Goal: Task Accomplishment & Management: Manage account settings

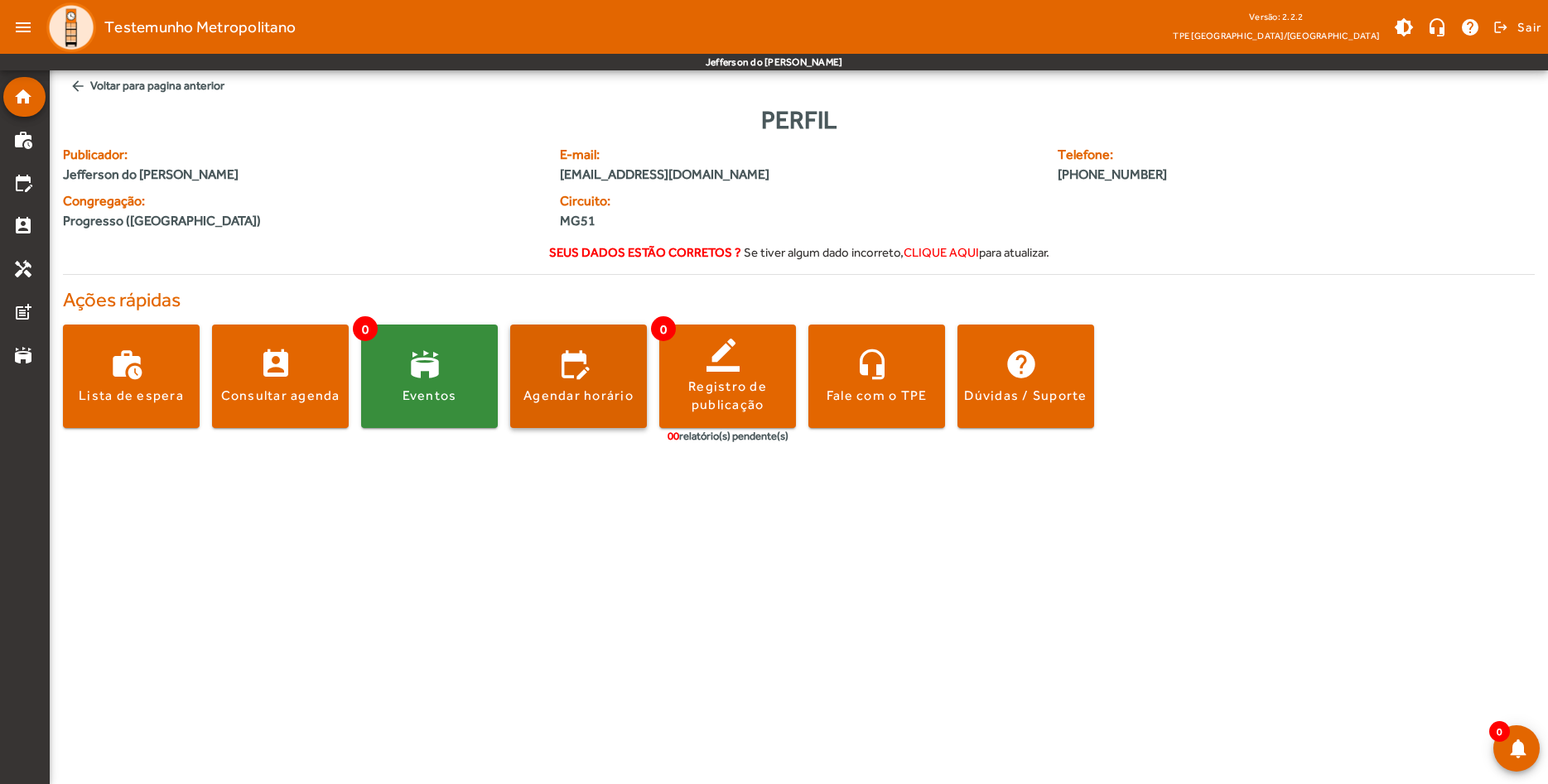
click at [574, 378] on span at bounding box center [579, 376] width 137 height 39
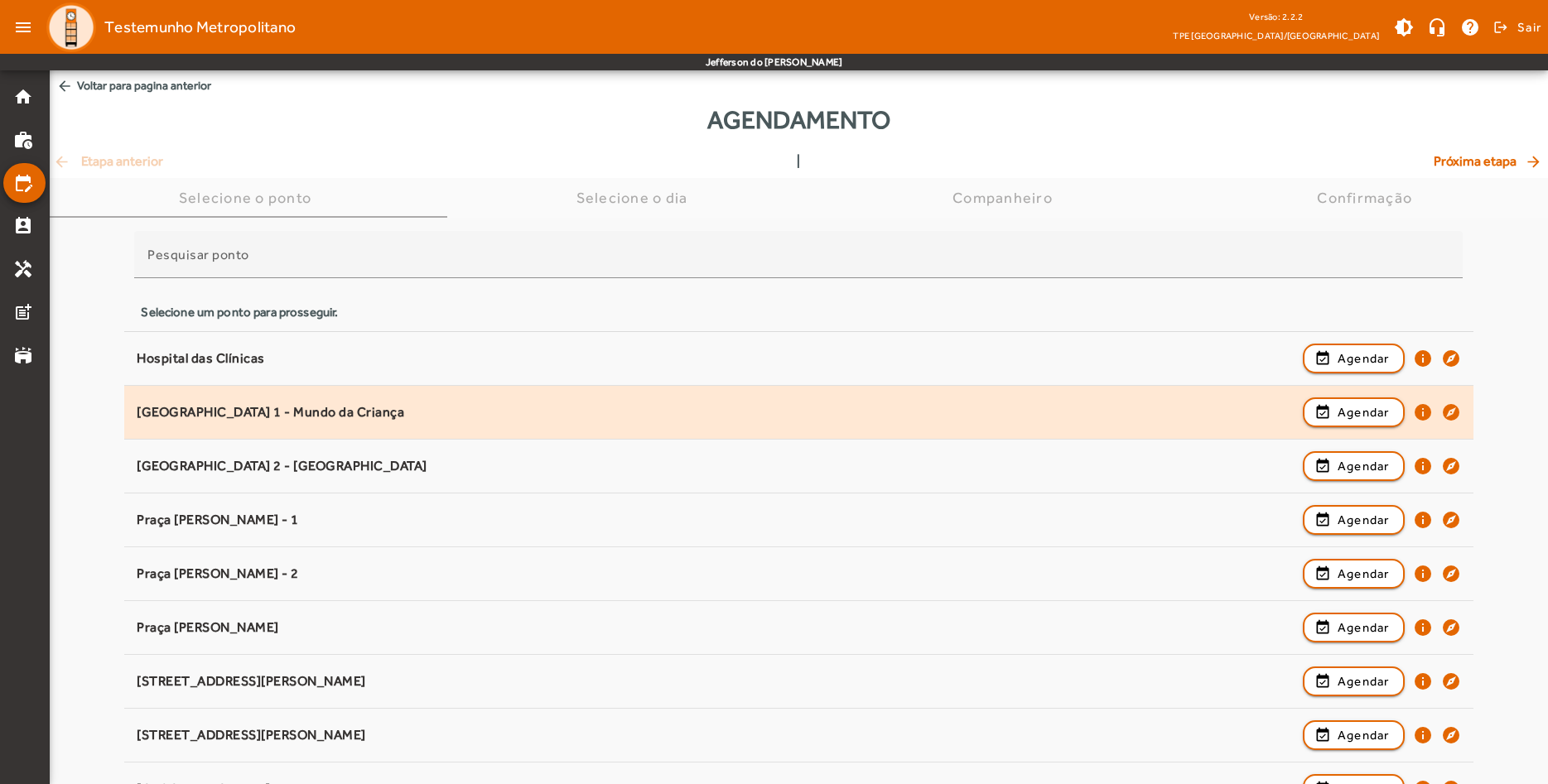
click at [240, 421] on div "Parque do Sabiá 1 - Mundo da Criança event_available Agendar info explore" at bounding box center [799, 412] width 1324 height 37
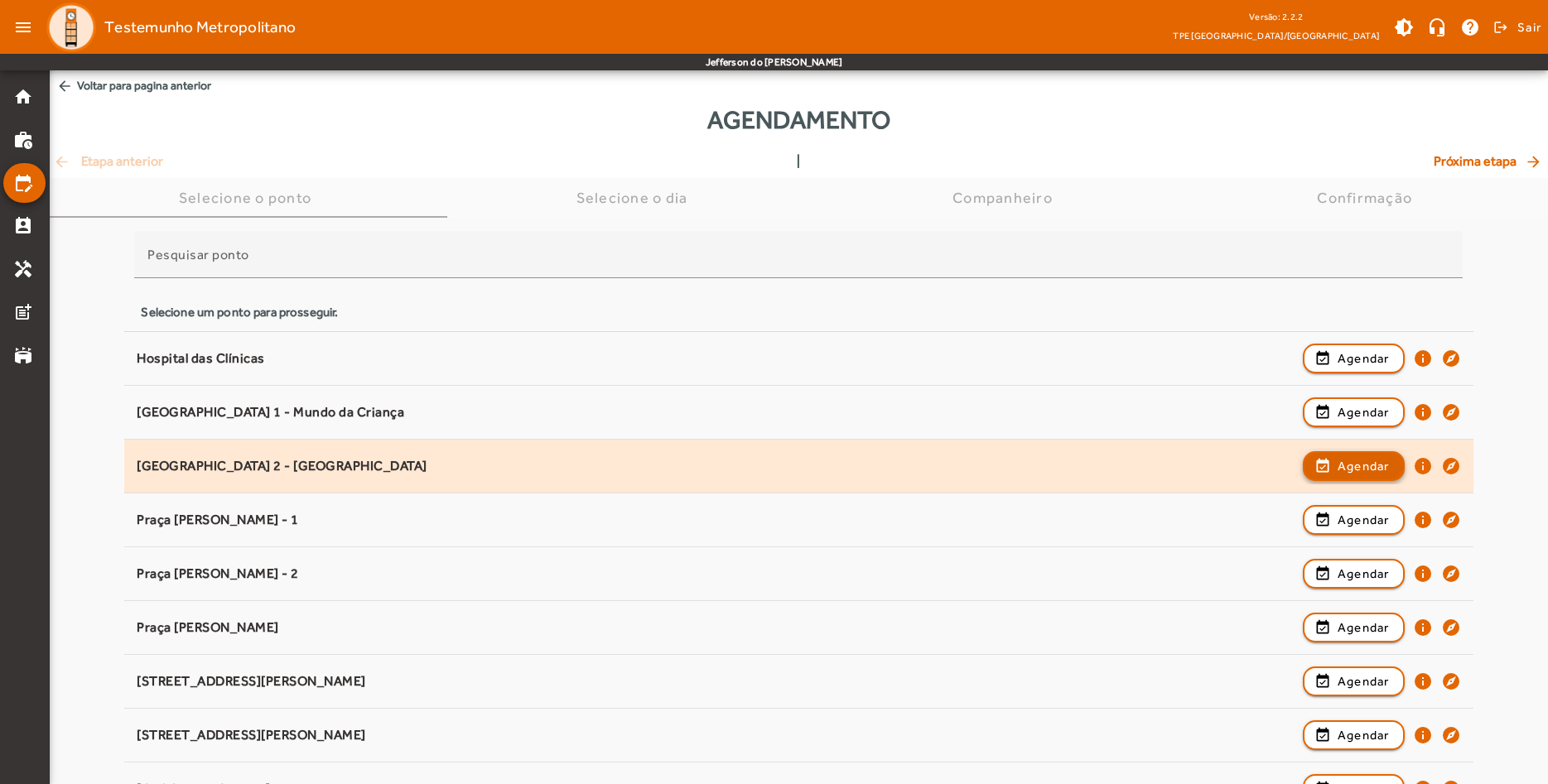
click at [1338, 464] on span "Agendar" at bounding box center [1363, 466] width 52 height 20
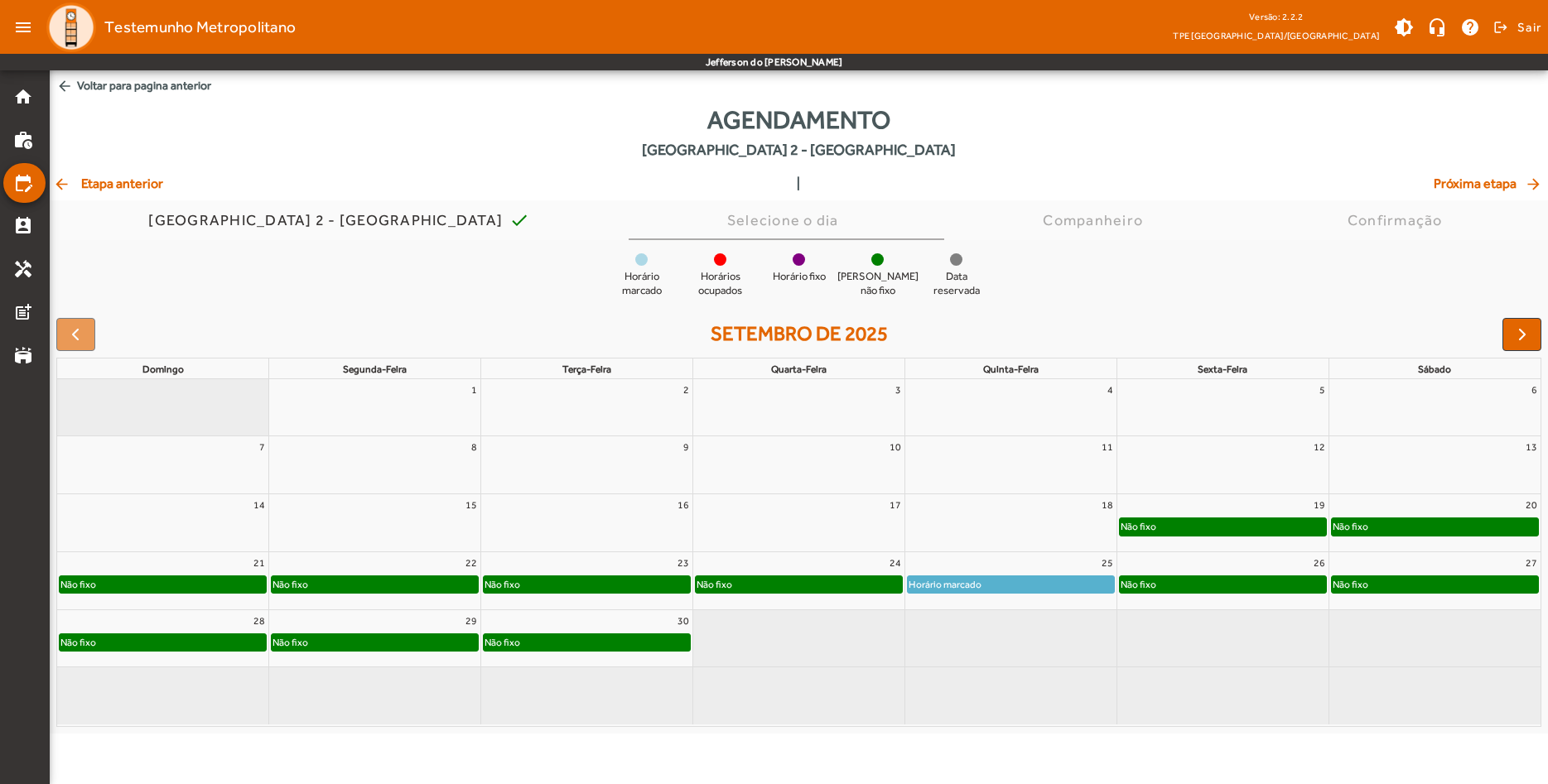
click at [805, 587] on div "Não fixo" at bounding box center [799, 584] width 206 height 16
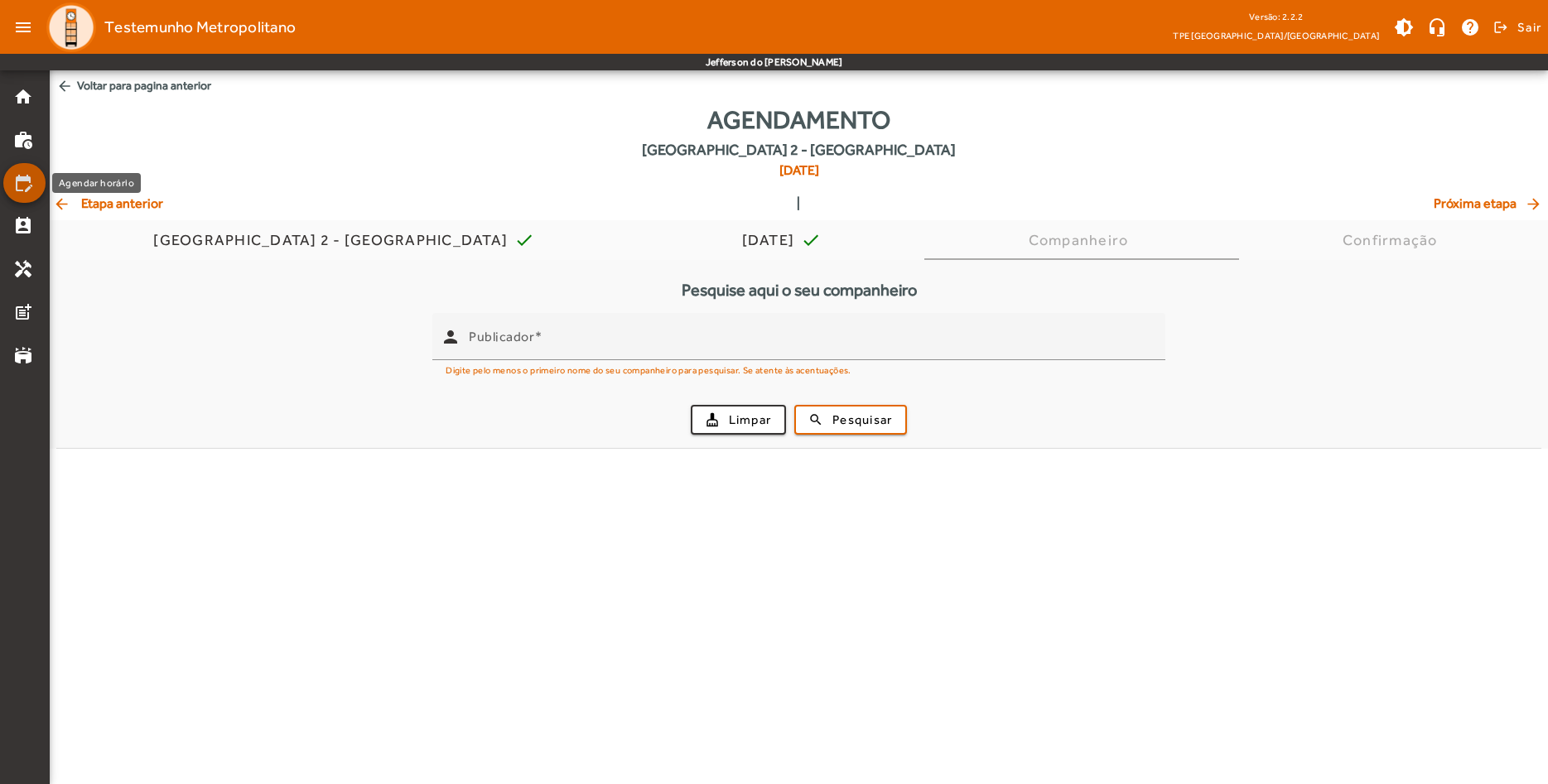
click at [27, 185] on mat-icon "edit_calendar" at bounding box center [22, 182] width 20 height 20
click at [29, 221] on mat-icon "perm_contact_calendar" at bounding box center [22, 226] width 20 height 20
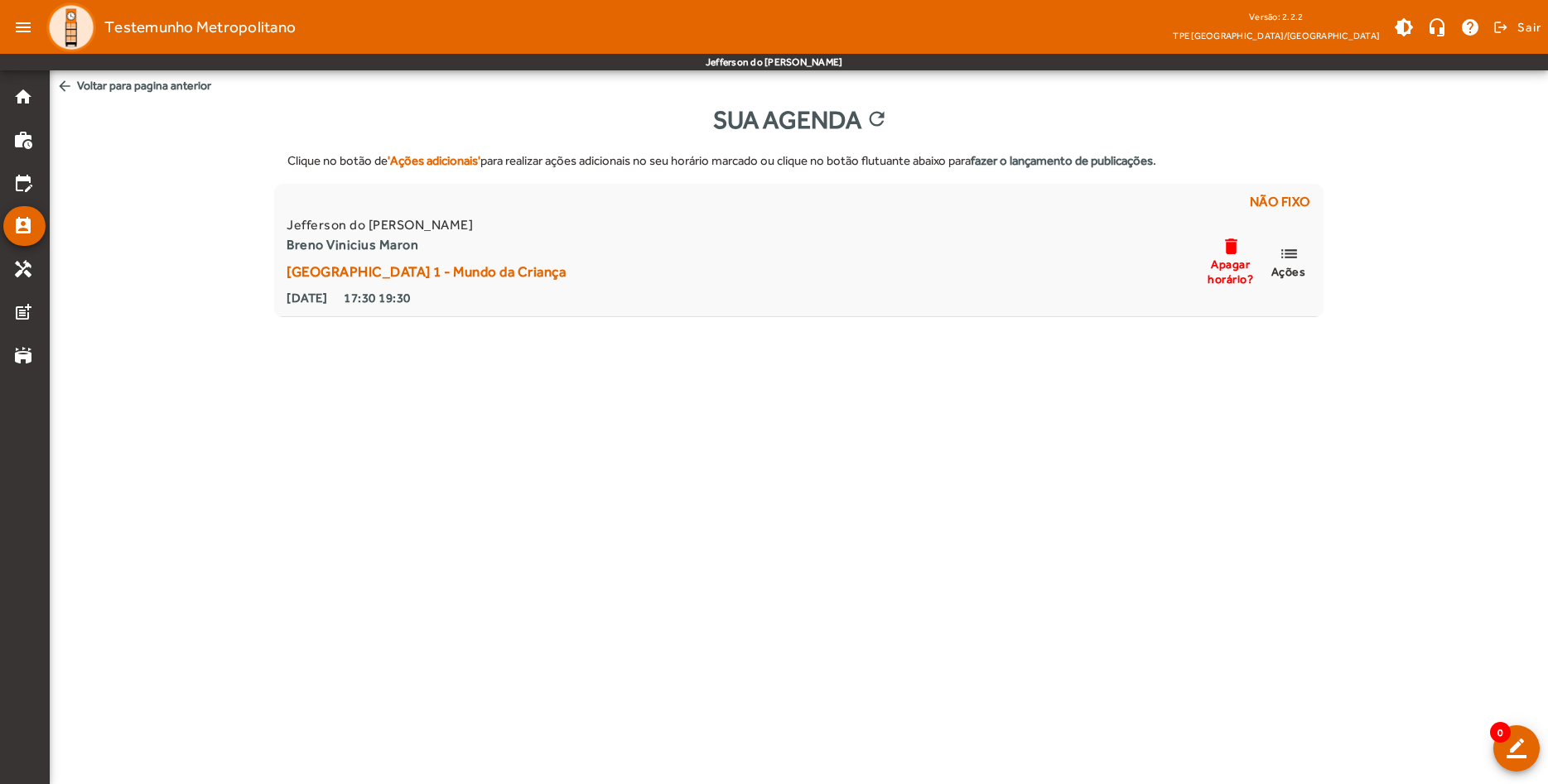
click at [66, 85] on mat-icon "arrow_back" at bounding box center [64, 85] width 16 height 16
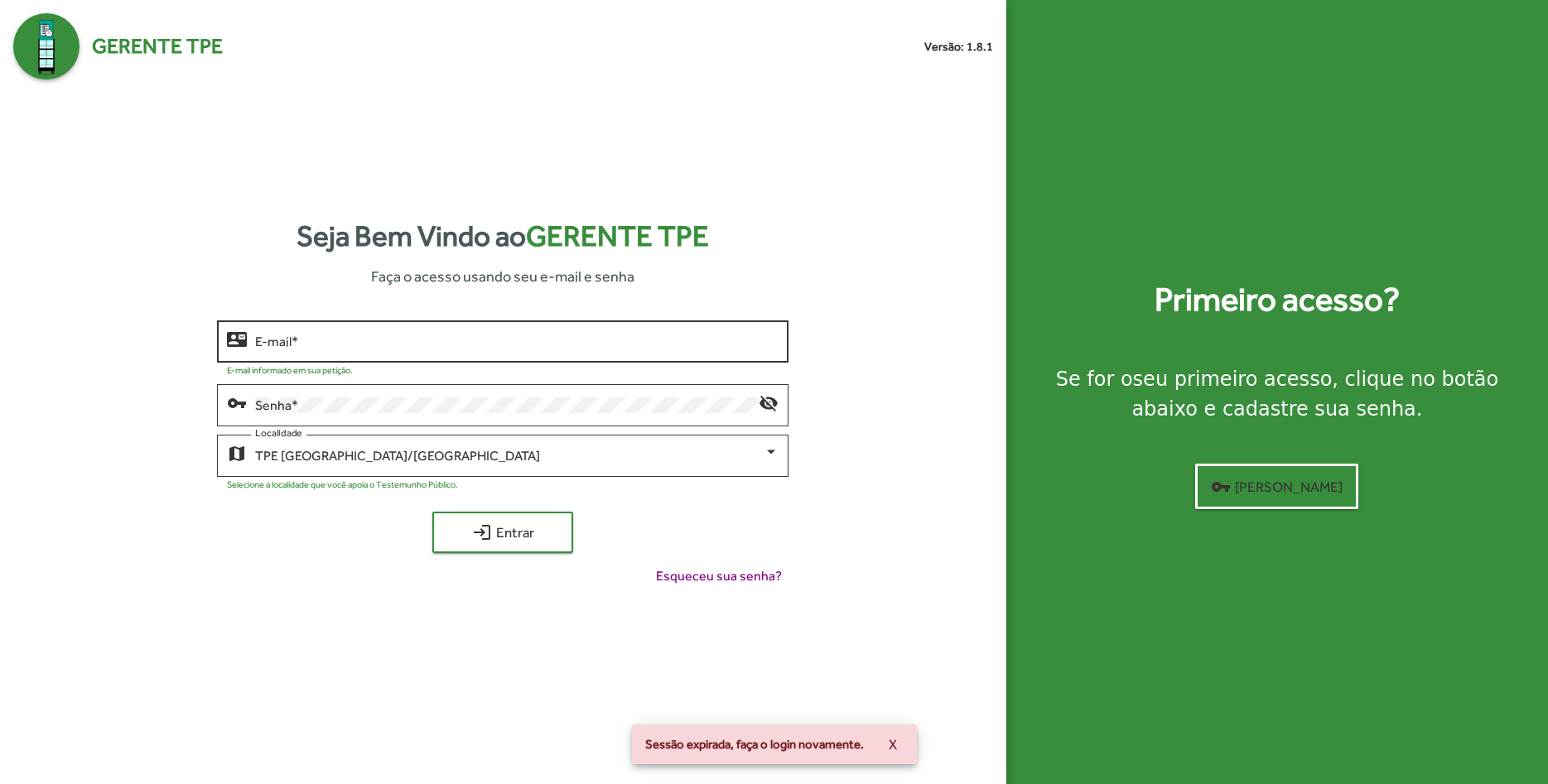
click at [415, 338] on input "E-mail *" at bounding box center [517, 341] width 523 height 15
type input "**********"
click at [505, 545] on span "login Entrar" at bounding box center [503, 532] width 111 height 30
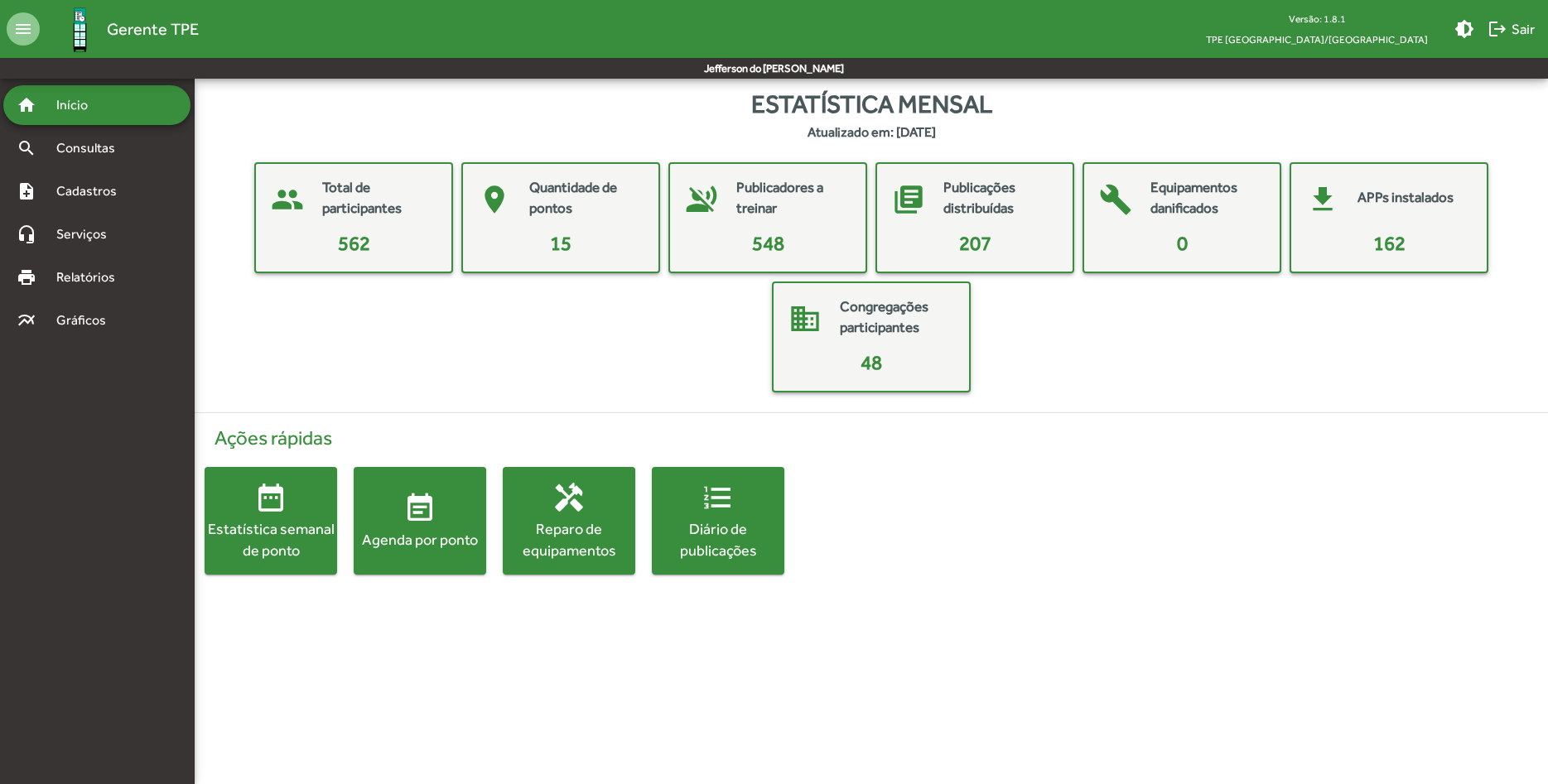
click at [435, 527] on span "event_note Agenda por ponto" at bounding box center [420, 521] width 133 height 58
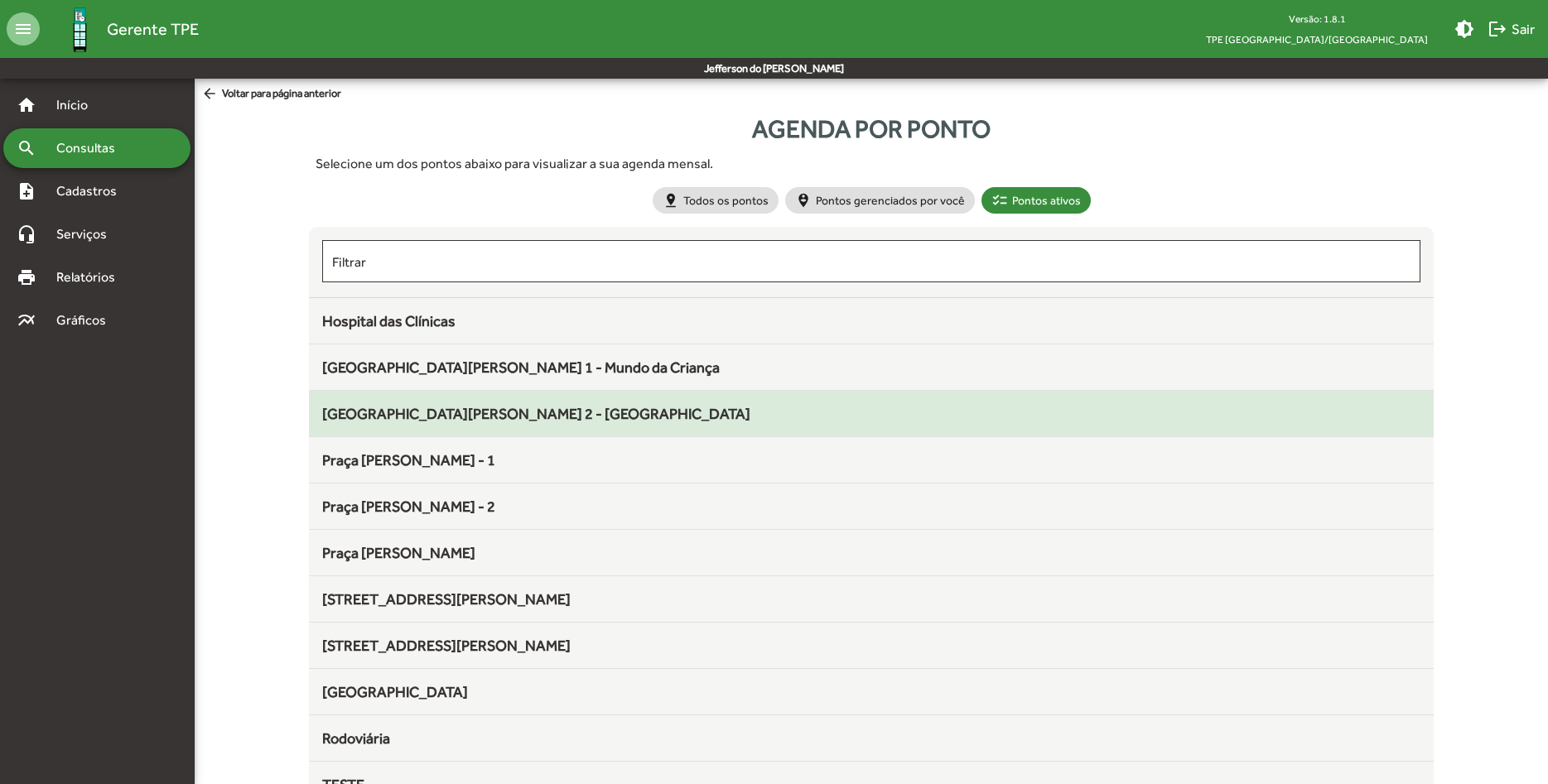
click at [480, 410] on span "[GEOGRAPHIC_DATA][PERSON_NAME] 2 - [GEOGRAPHIC_DATA]" at bounding box center [536, 414] width 428 height 17
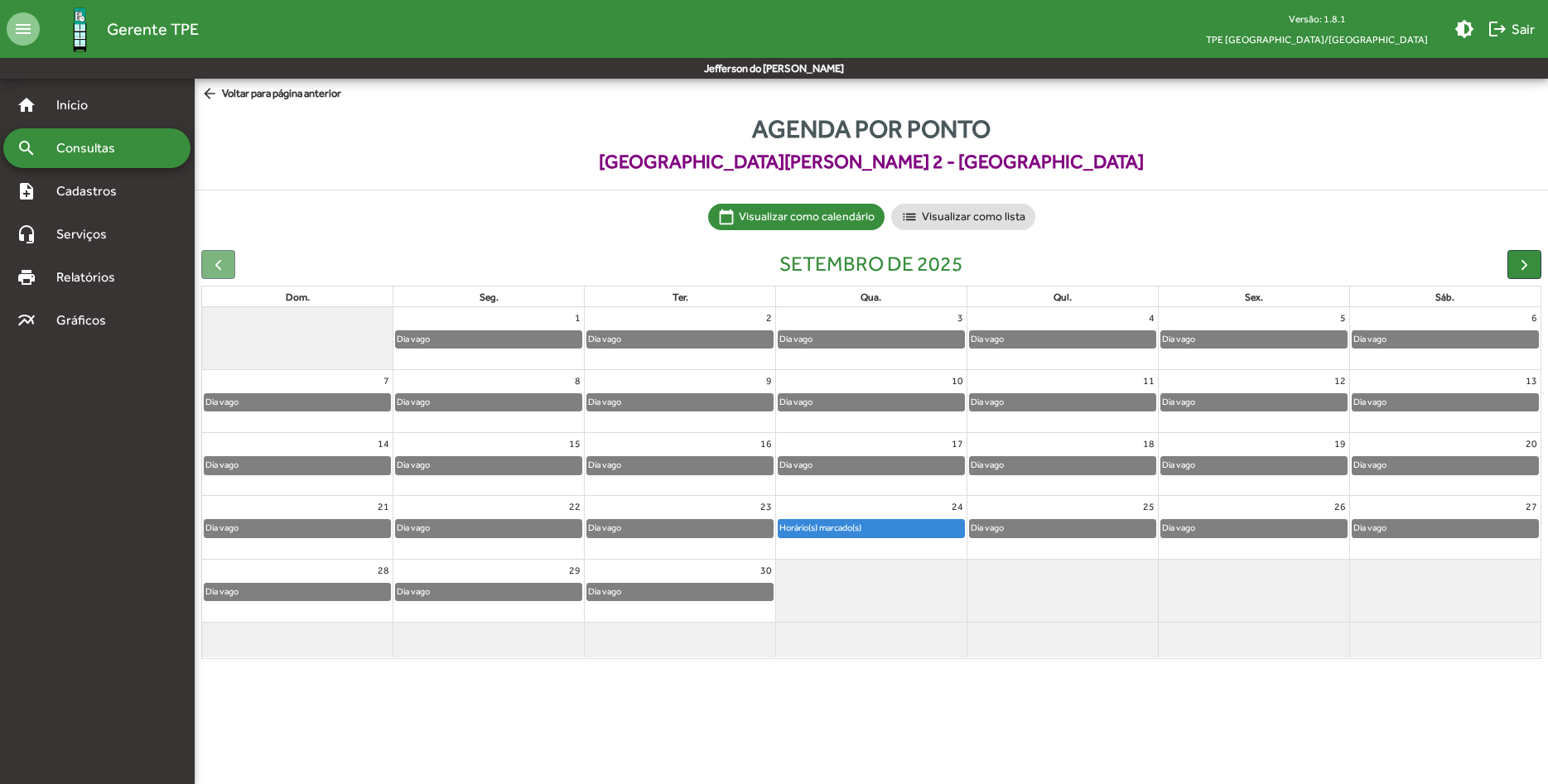
click at [221, 92] on mat-icon "arrow_back" at bounding box center [211, 94] width 21 height 18
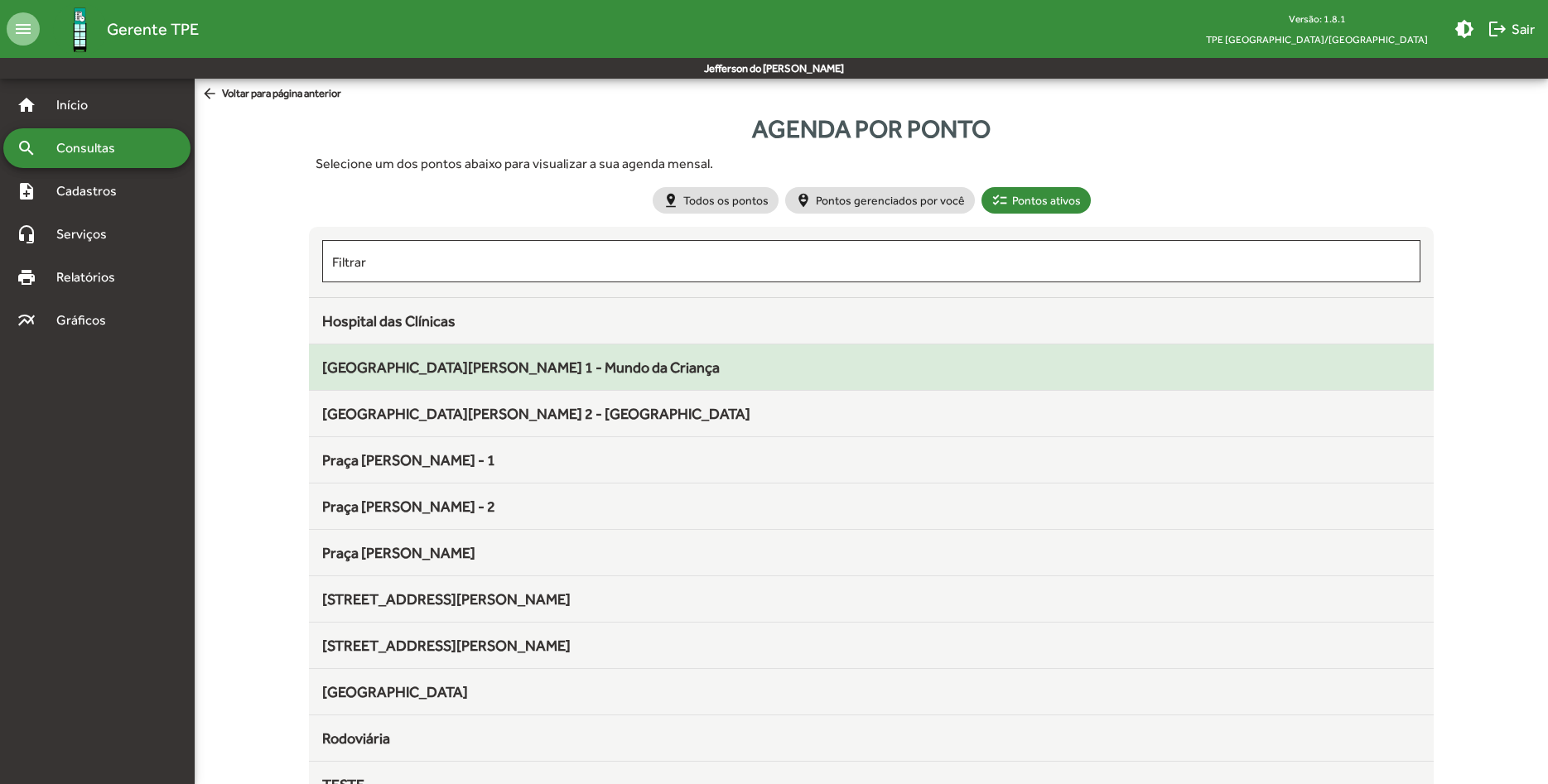
click at [539, 368] on span "[GEOGRAPHIC_DATA][PERSON_NAME] 1 - Mundo da Criança" at bounding box center [521, 367] width 398 height 17
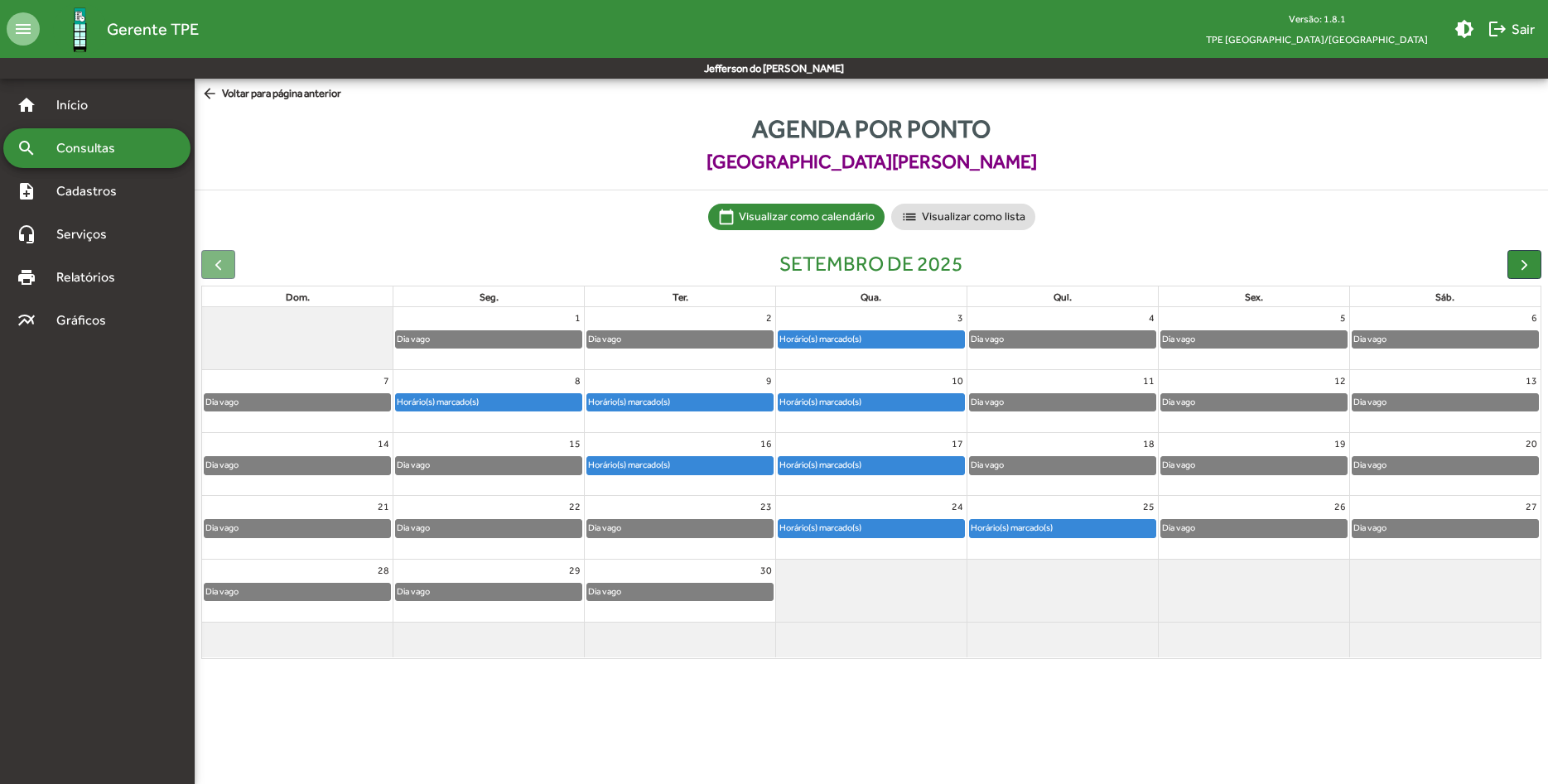
click at [466, 404] on div "Horário(s) marcado(s)" at bounding box center [438, 402] width 84 height 15
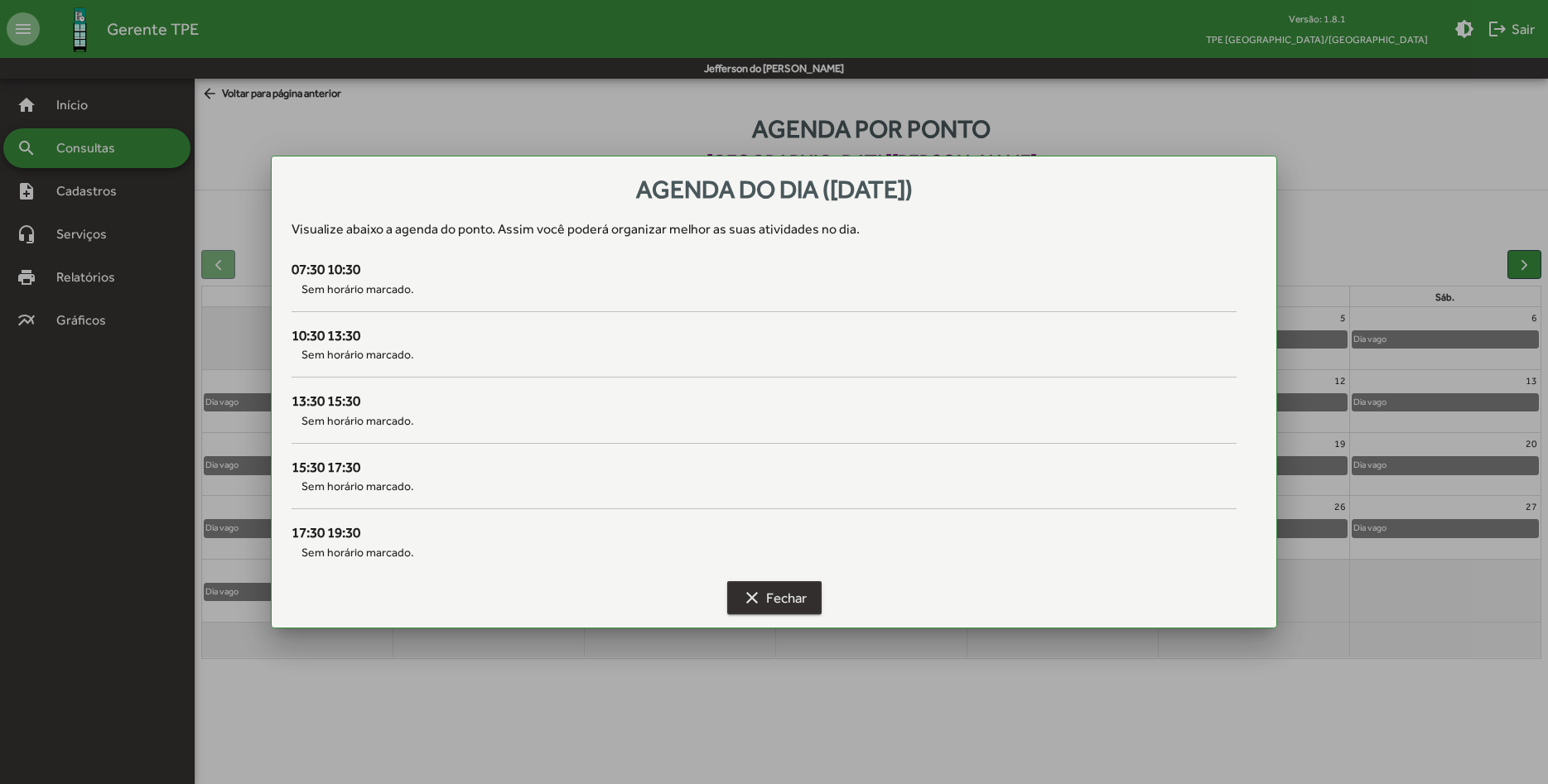
click at [753, 597] on mat-icon "clear" at bounding box center [752, 598] width 20 height 20
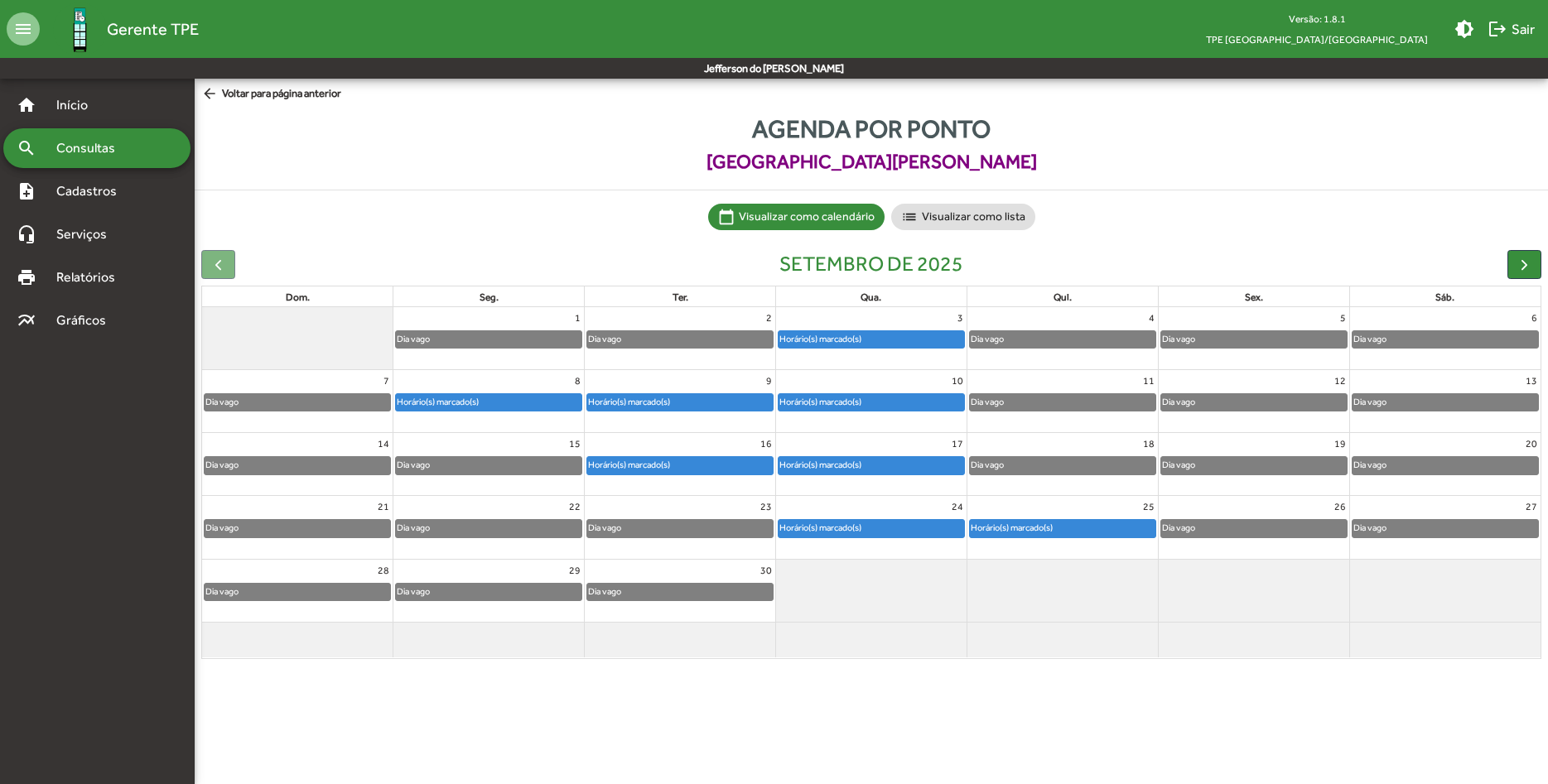
click at [823, 407] on div "Horário(s) marcado(s)" at bounding box center [821, 402] width 84 height 15
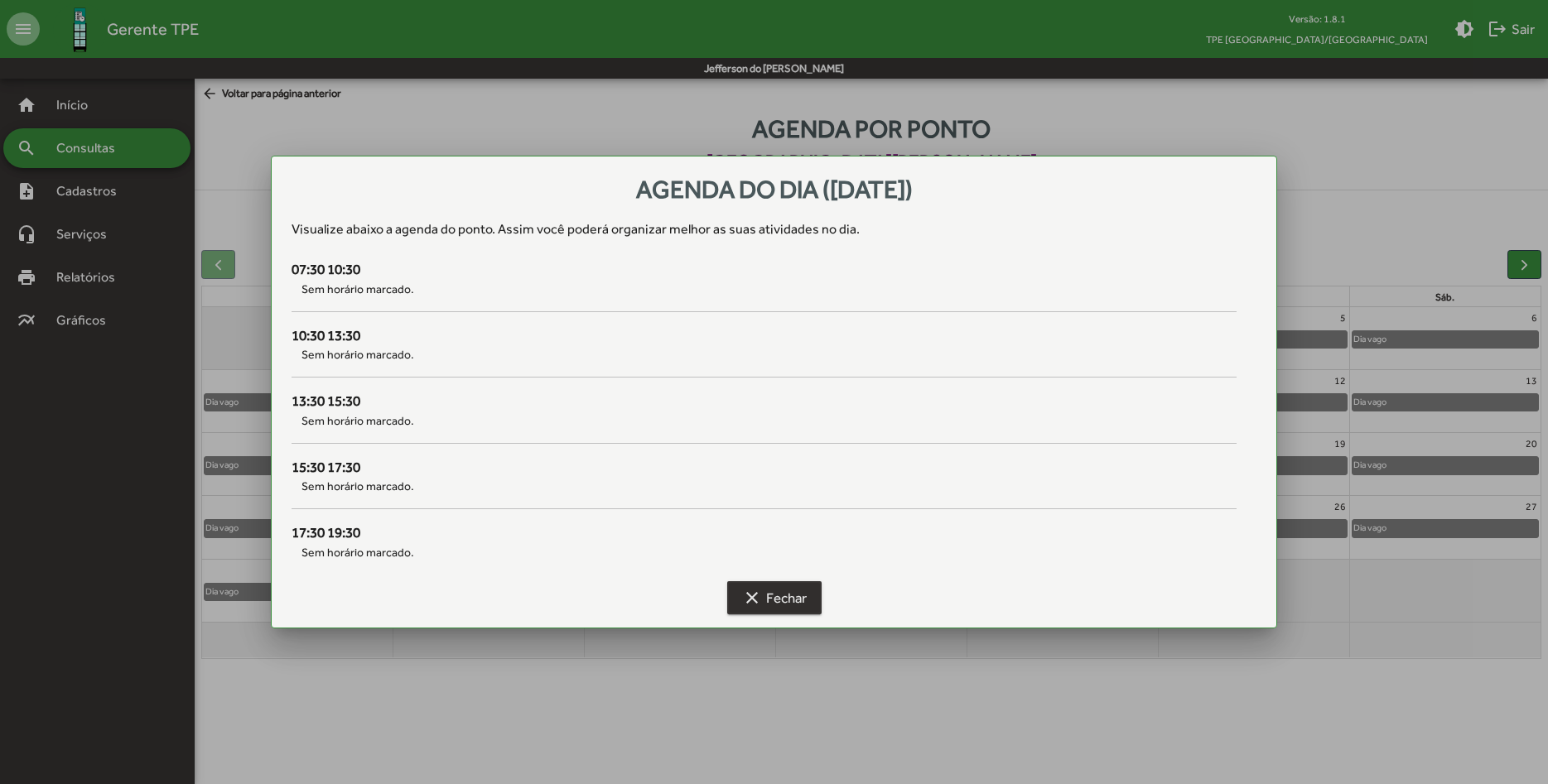
click at [769, 598] on span "clear Fechar" at bounding box center [775, 598] width 65 height 30
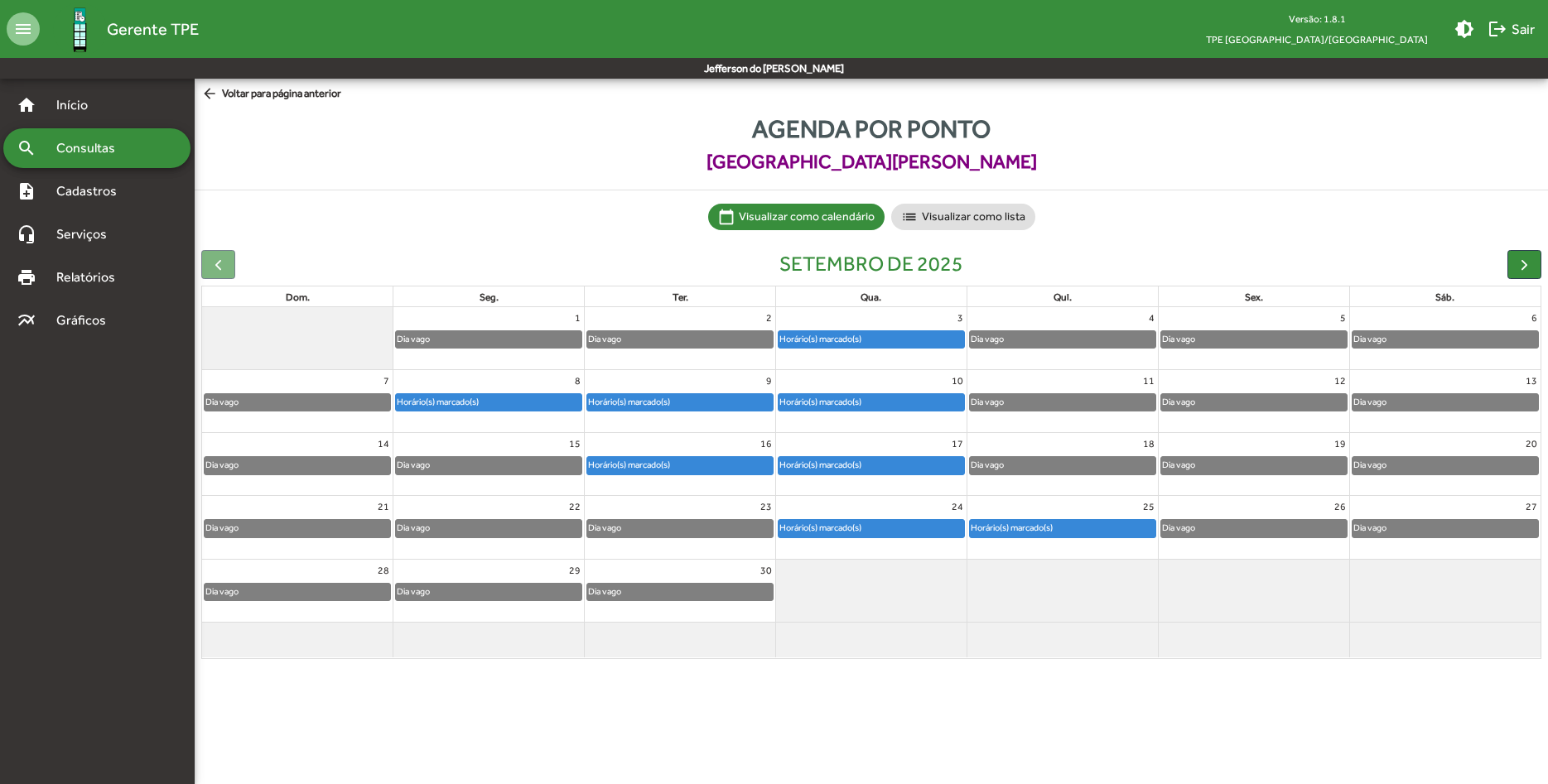
click at [852, 343] on div "Horário(s) marcado(s)" at bounding box center [821, 339] width 84 height 15
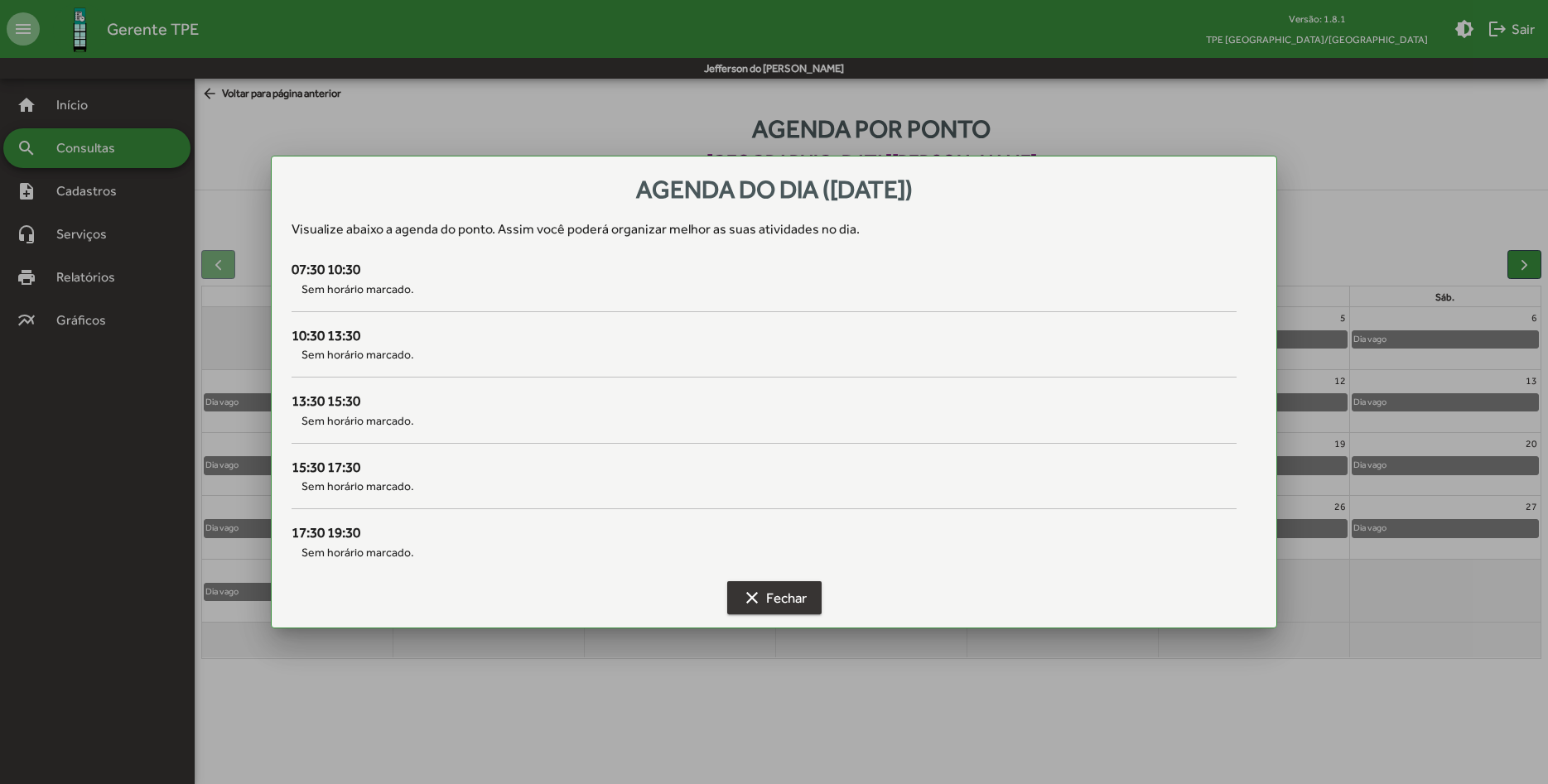
click at [761, 599] on span "clear Fechar" at bounding box center [775, 598] width 65 height 30
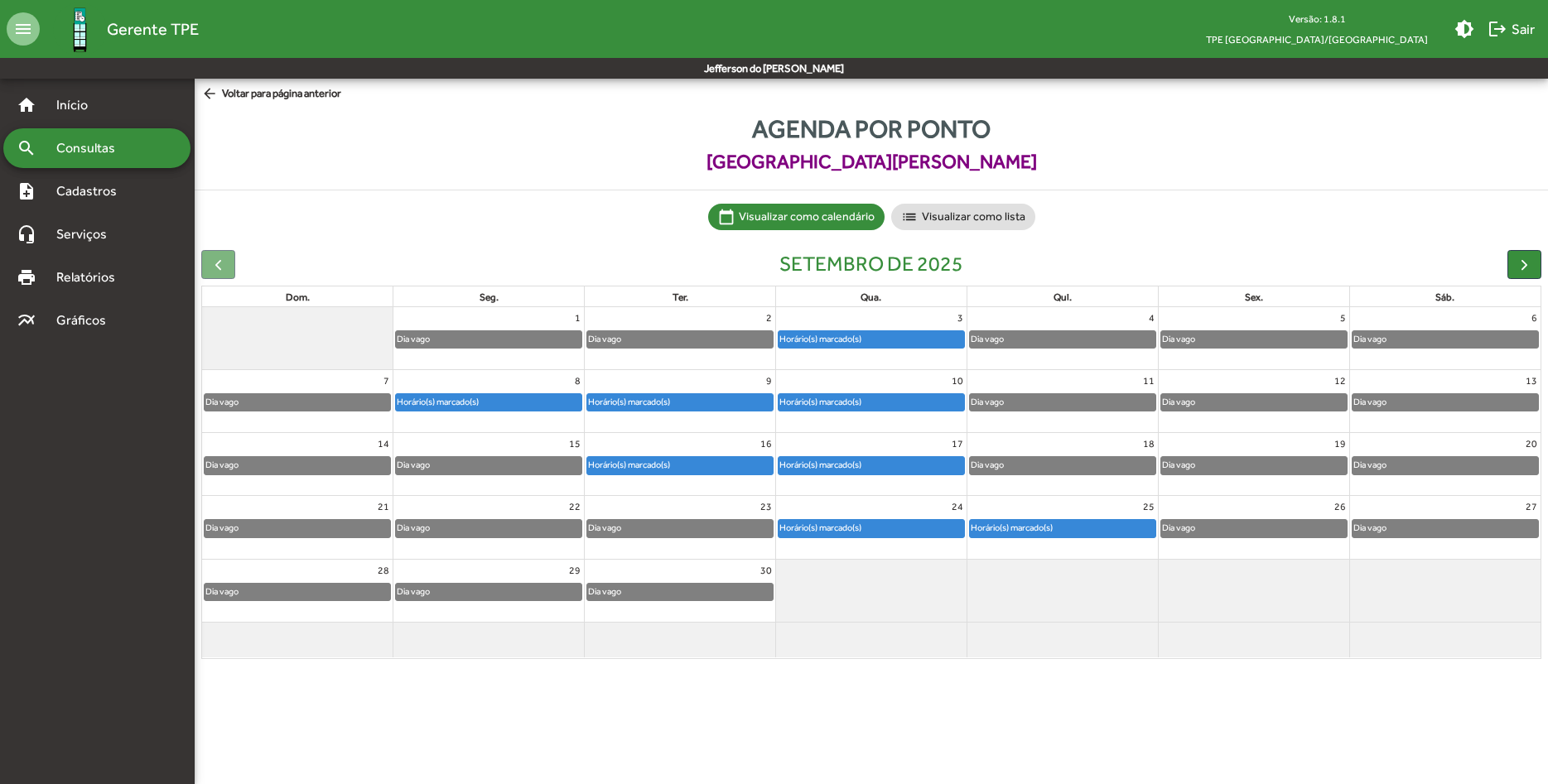
click at [832, 469] on div "Horário(s) marcado(s)" at bounding box center [821, 465] width 84 height 15
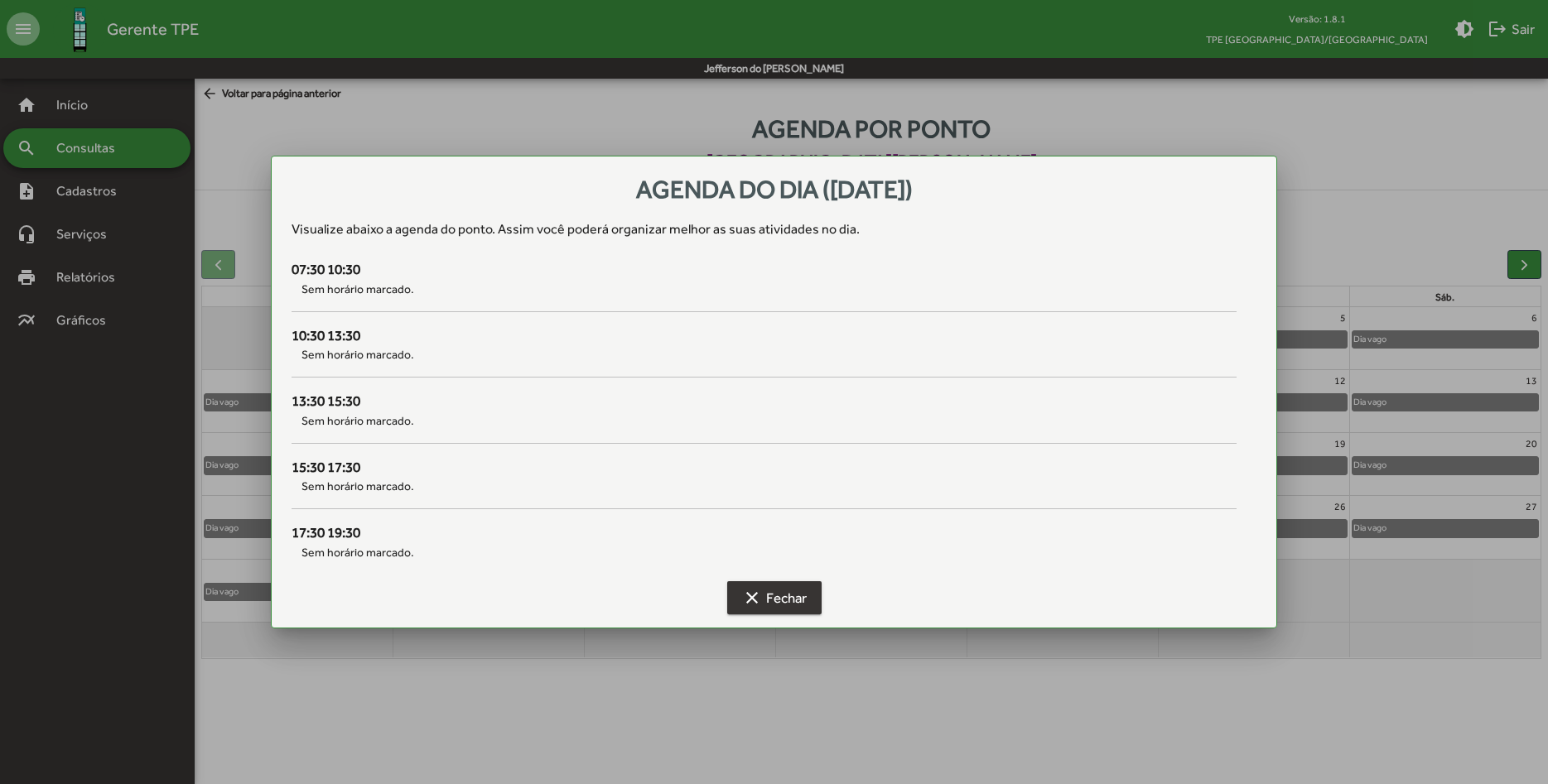
click at [794, 596] on span "clear Fechar" at bounding box center [775, 598] width 65 height 30
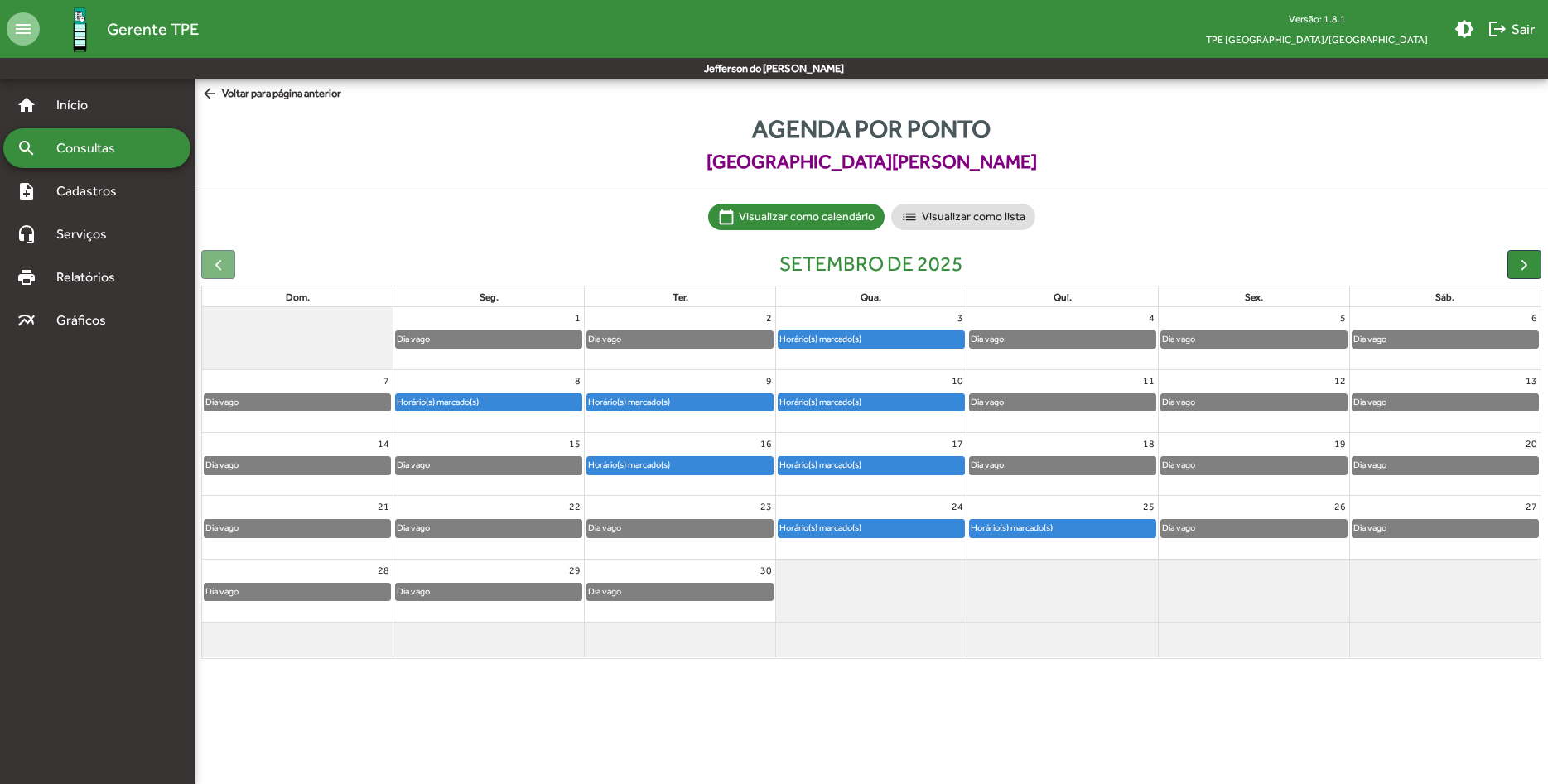
click at [854, 464] on div "Horário(s) marcado(s)" at bounding box center [821, 465] width 84 height 15
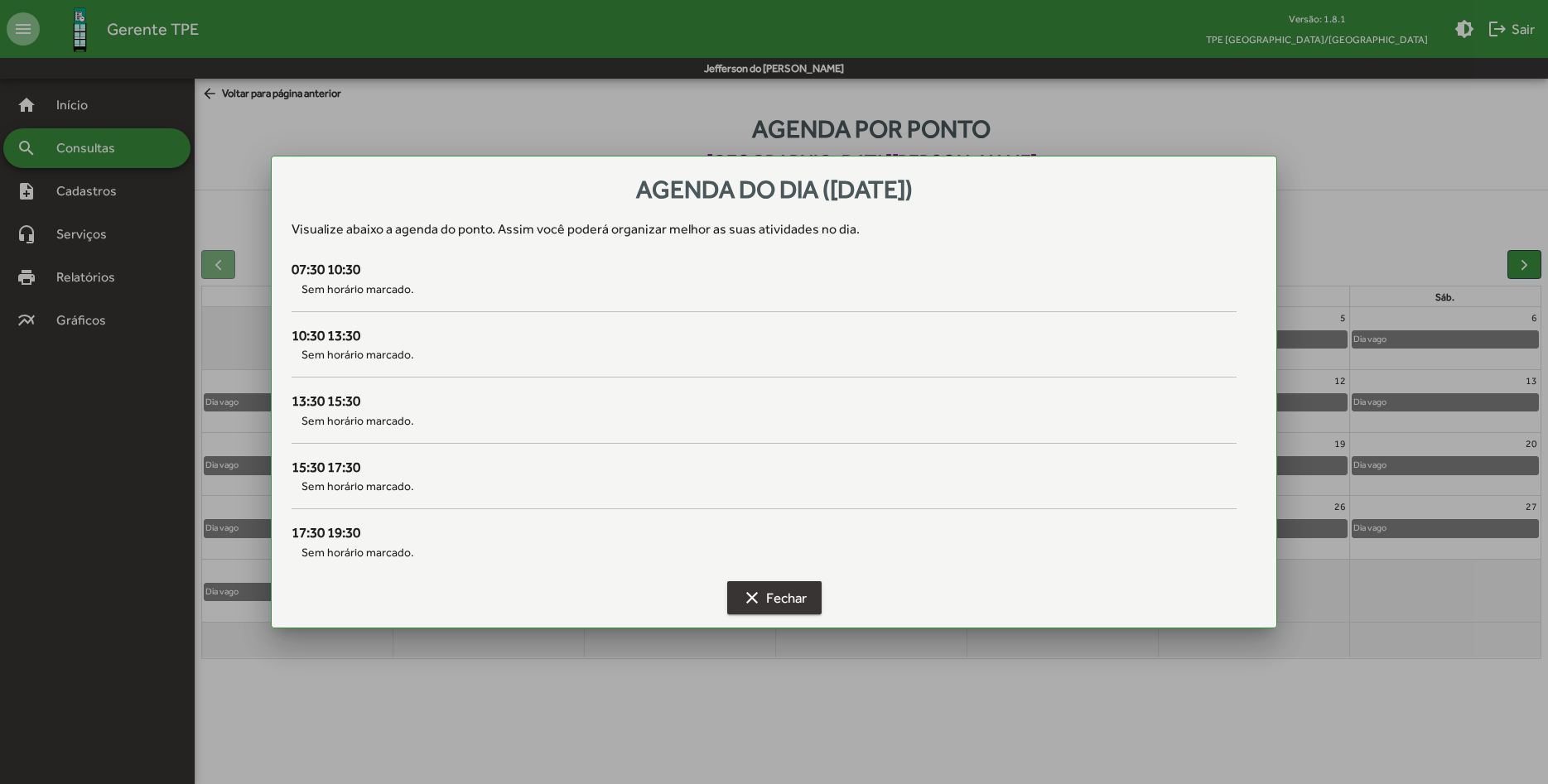
click at [765, 599] on span "clear Fechar" at bounding box center [775, 598] width 65 height 30
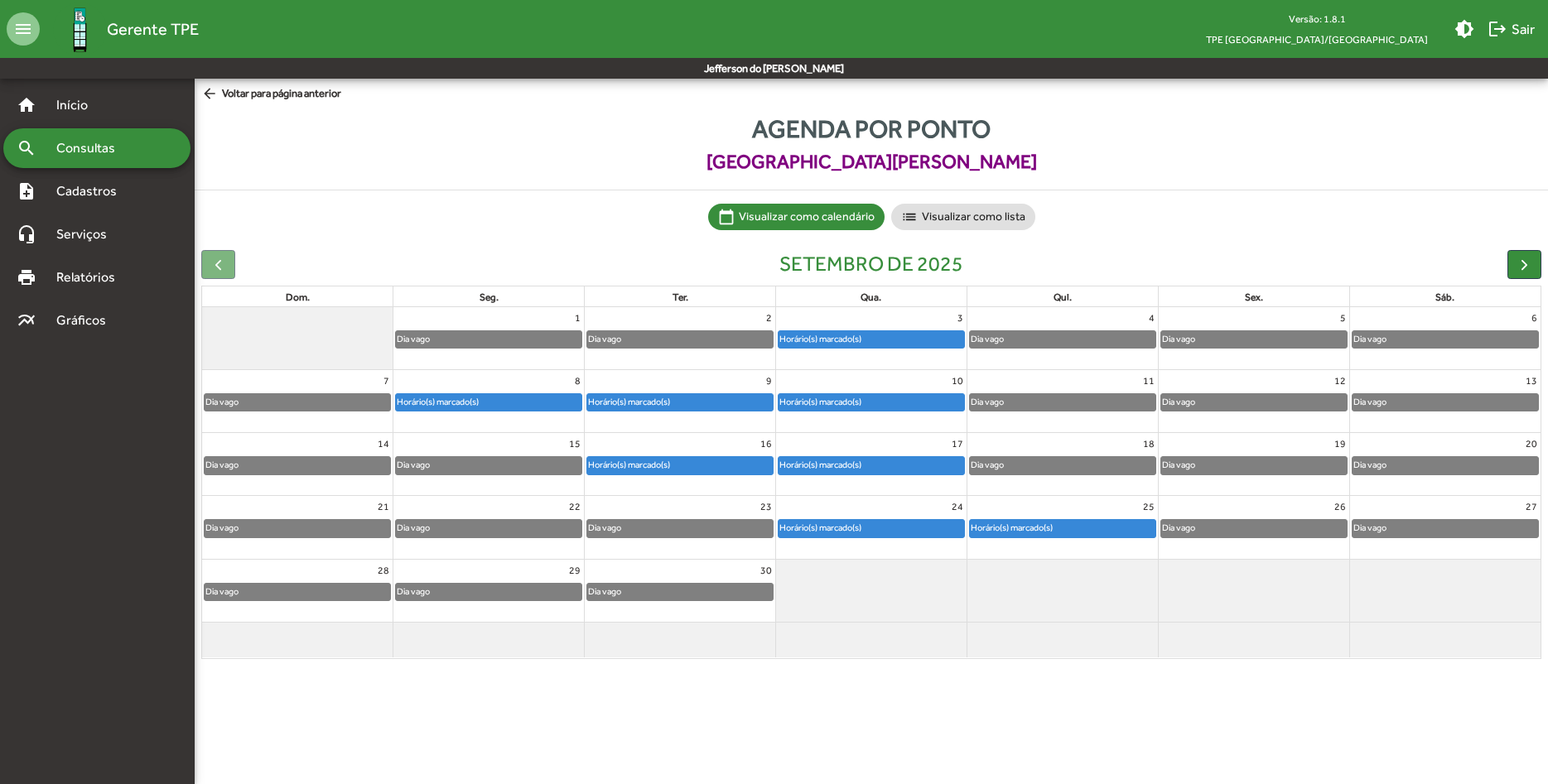
click at [827, 531] on div "Horário(s) marcado(s)" at bounding box center [821, 528] width 84 height 15
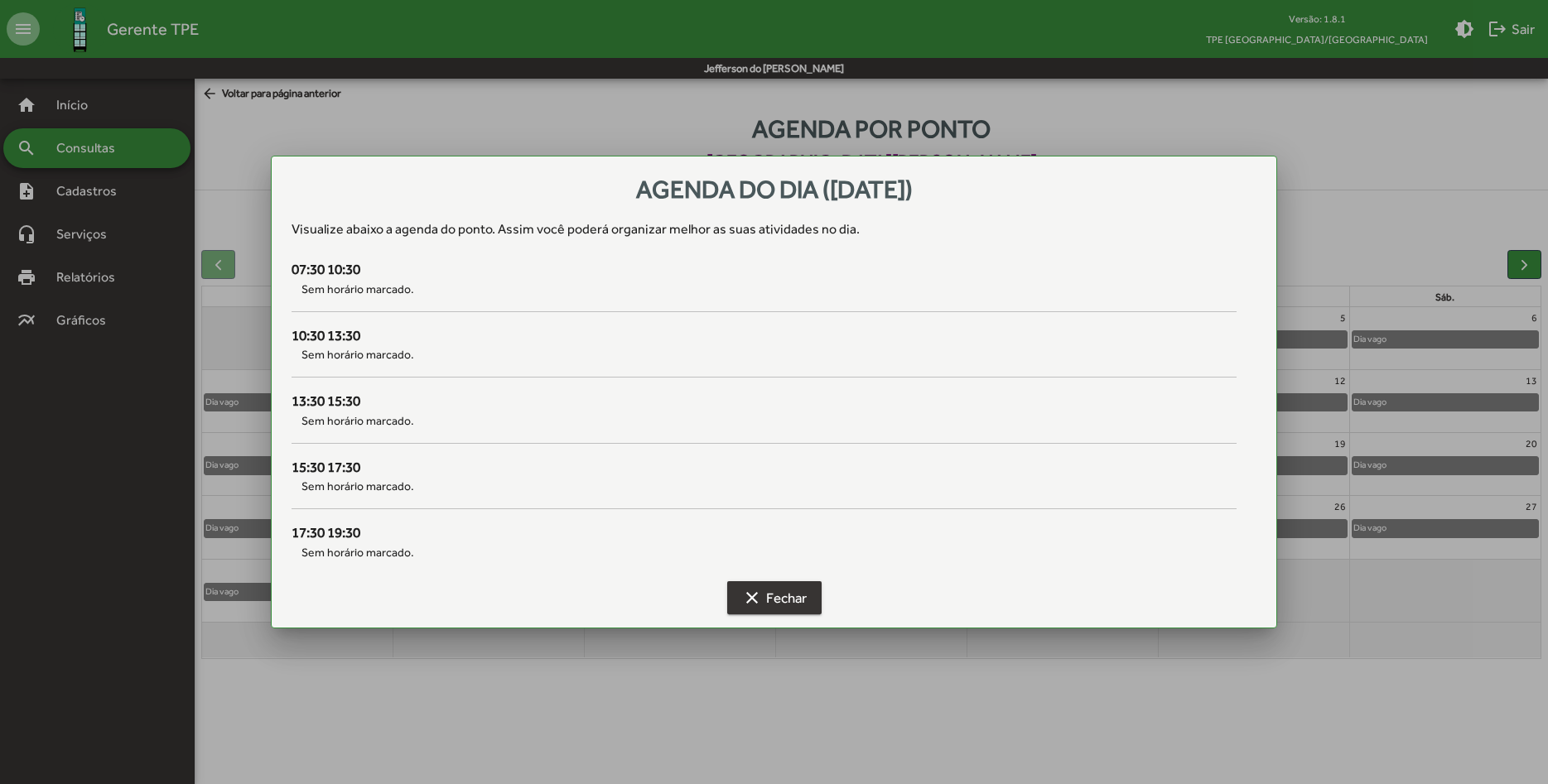
click at [761, 592] on span "clear Fechar" at bounding box center [775, 598] width 65 height 30
